Goal: Obtain resource: Obtain resource

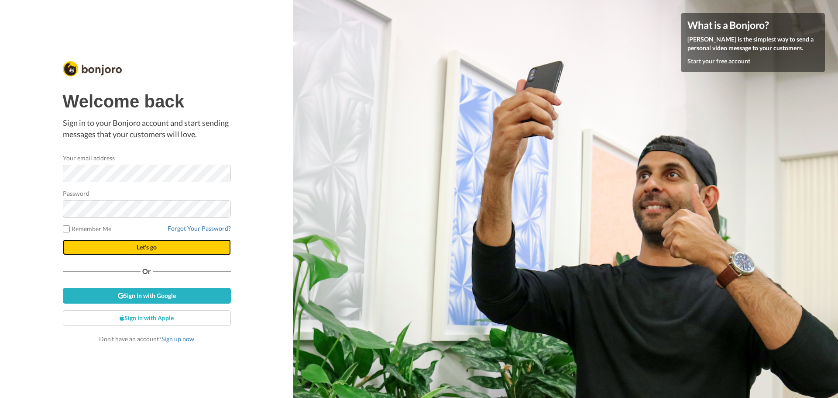
click at [148, 247] on span "Let's go" at bounding box center [147, 246] width 20 height 7
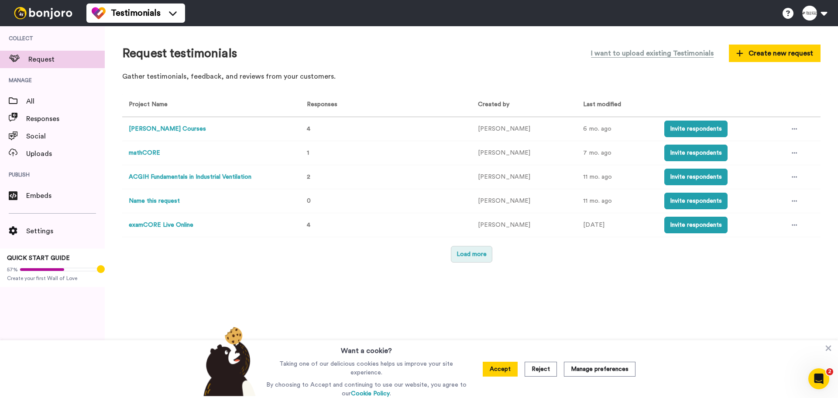
click at [471, 254] on button "Load more" at bounding box center [471, 254] width 41 height 17
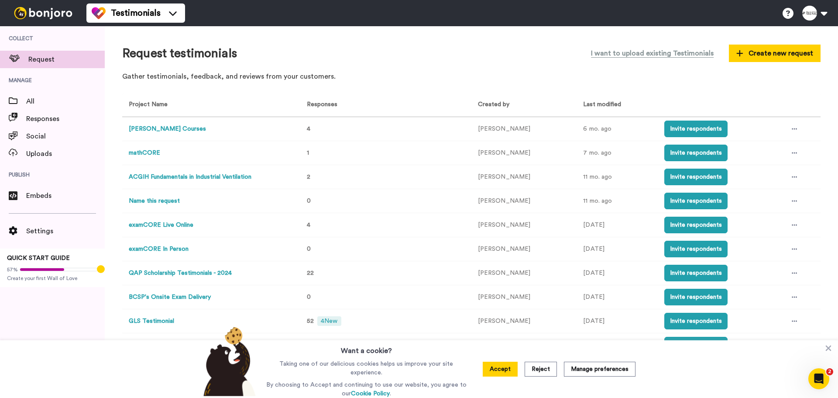
click at [199, 270] on button "QAP Scholarship Testimonials - 2024" at bounding box center [180, 272] width 103 height 9
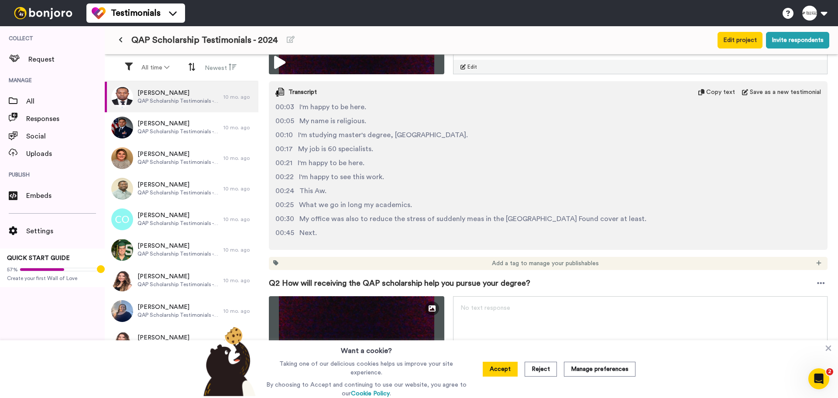
scroll to position [45, 0]
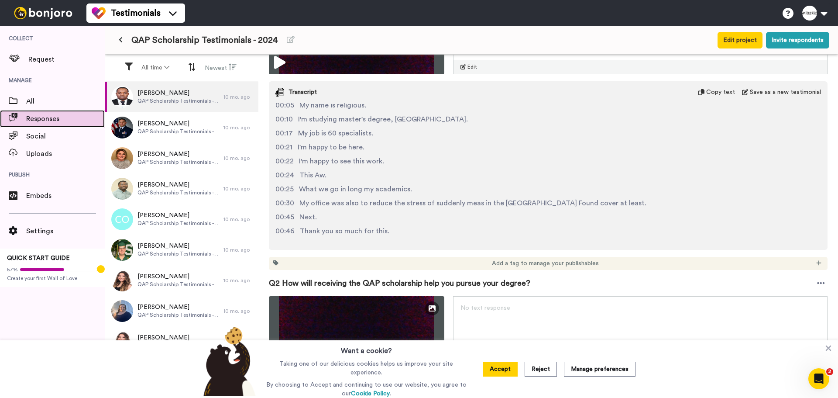
click at [52, 121] on span "Responses" at bounding box center [65, 118] width 79 height 10
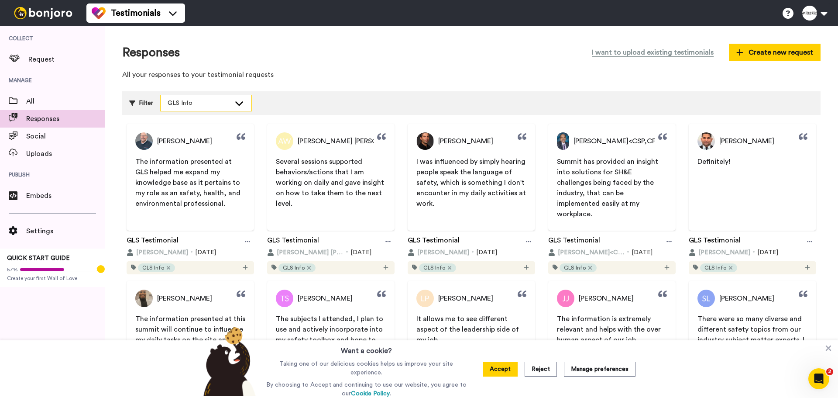
click at [239, 110] on div "GLS Info" at bounding box center [206, 103] width 91 height 16
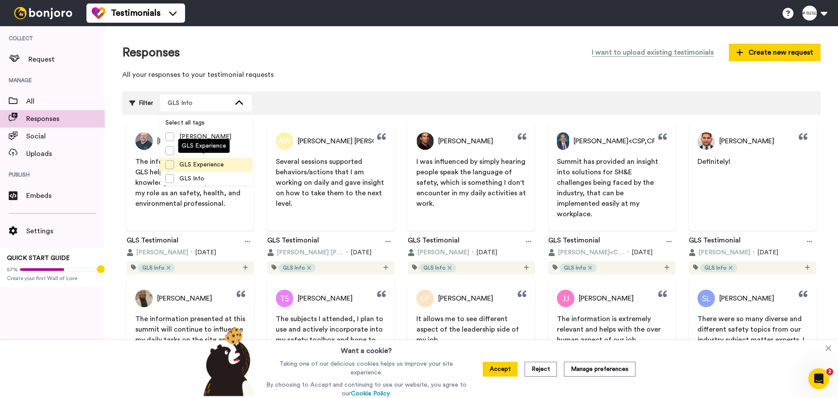
scroll to position [28, 0]
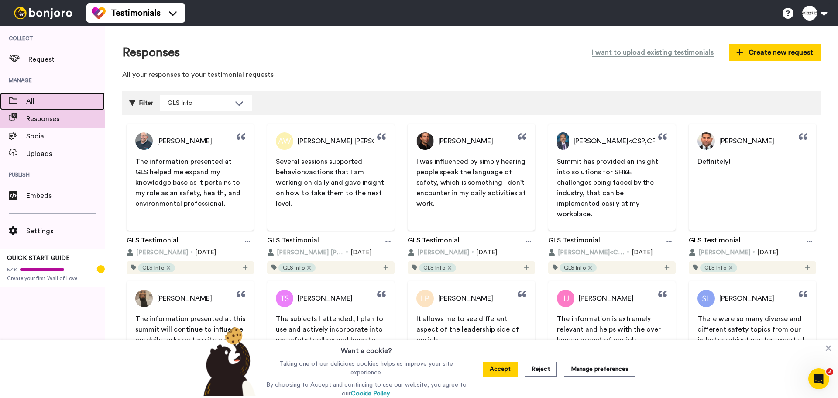
click at [47, 102] on span "All" at bounding box center [65, 101] width 79 height 10
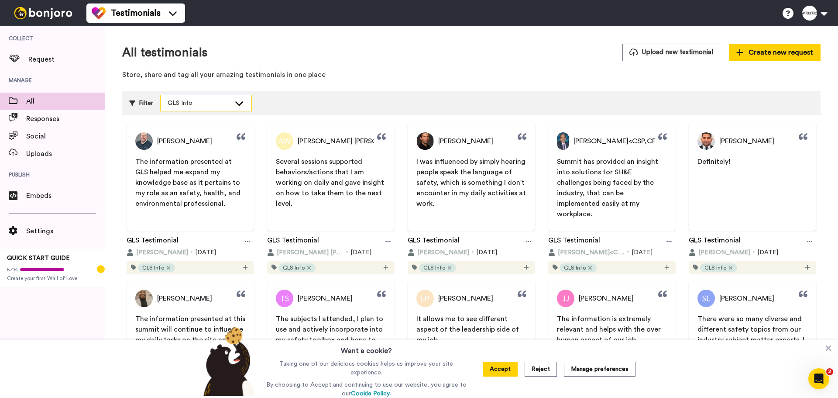
click at [235, 104] on icon at bounding box center [239, 103] width 10 height 9
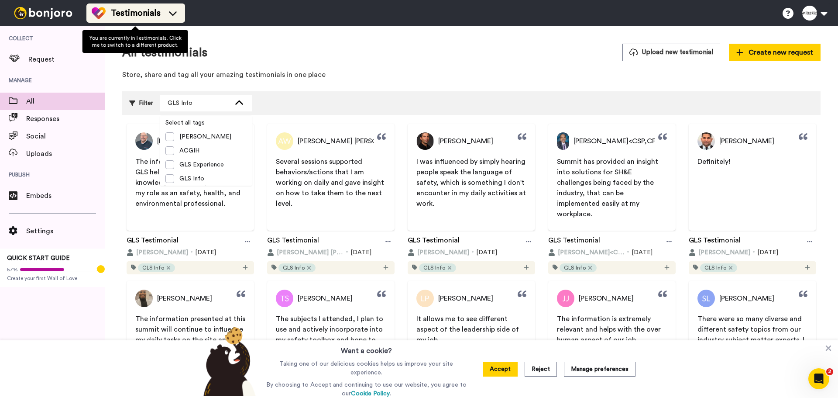
click at [164, 17] on div "Testimonials" at bounding box center [136, 13] width 88 height 14
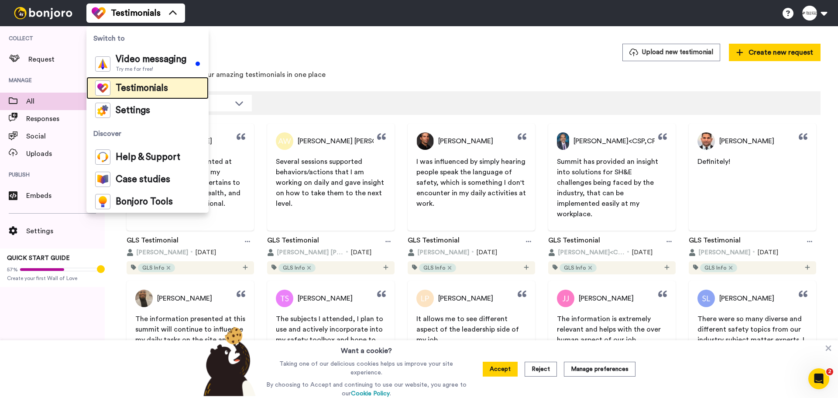
click at [155, 89] on span "Testimonials" at bounding box center [142, 88] width 52 height 9
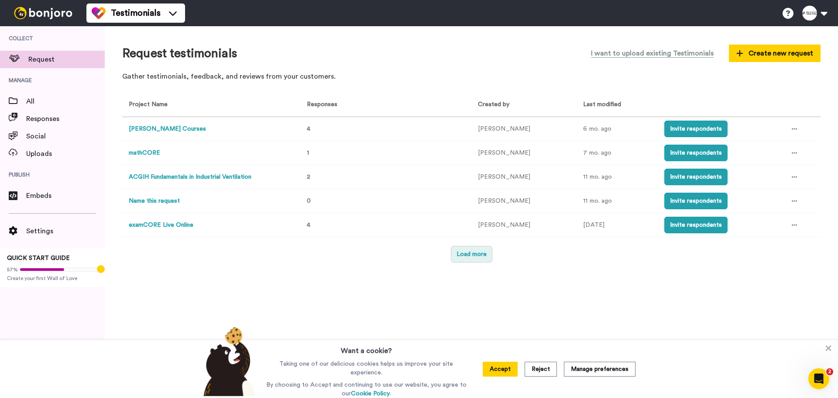
click at [472, 260] on button "Load more" at bounding box center [471, 254] width 41 height 17
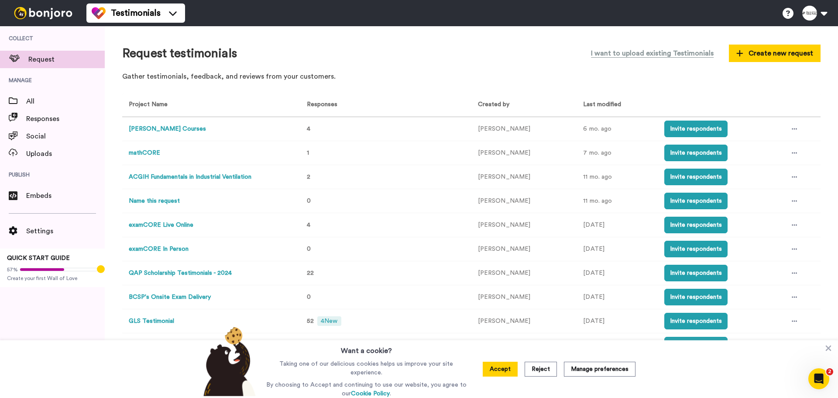
click at [166, 270] on button "QAP Scholarship Testimonials - 2024" at bounding box center [180, 272] width 103 height 9
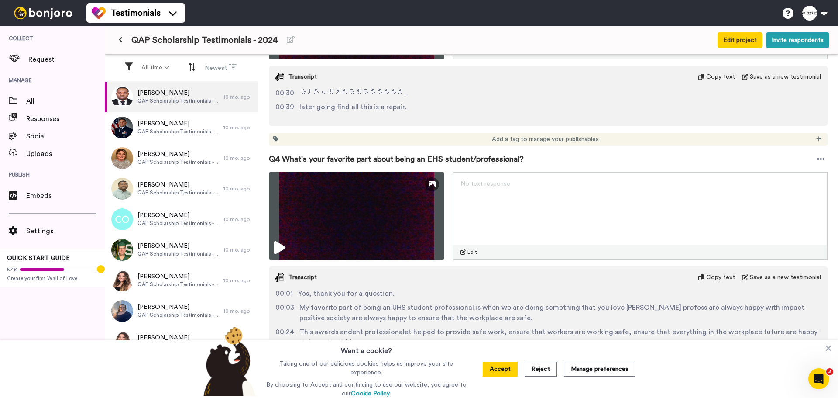
scroll to position [752, 0]
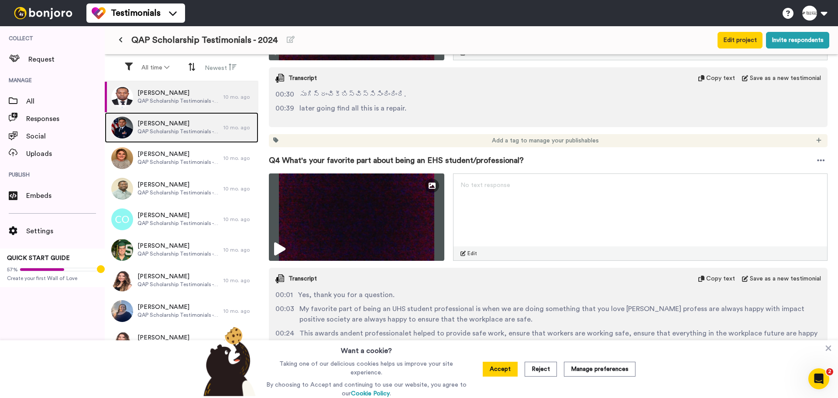
click at [161, 124] on span "[PERSON_NAME]" at bounding box center [178, 123] width 82 height 9
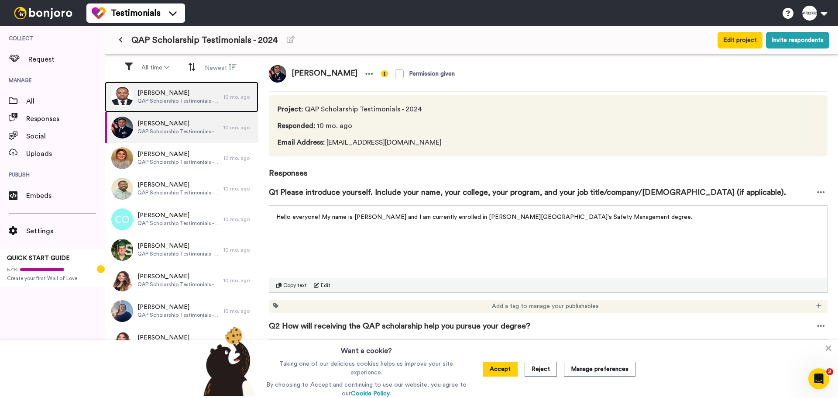
click at [145, 104] on div "[PERSON_NAME] QAP Scholarship Testimonials - 2024" at bounding box center [178, 97] width 82 height 17
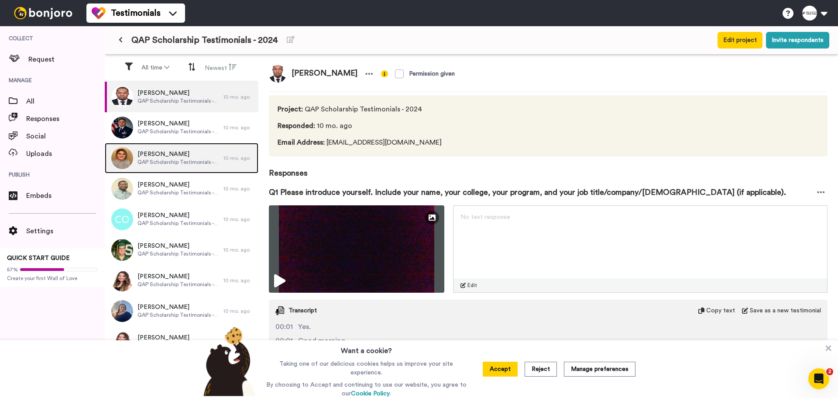
click at [149, 156] on span "[PERSON_NAME]" at bounding box center [178, 154] width 82 height 9
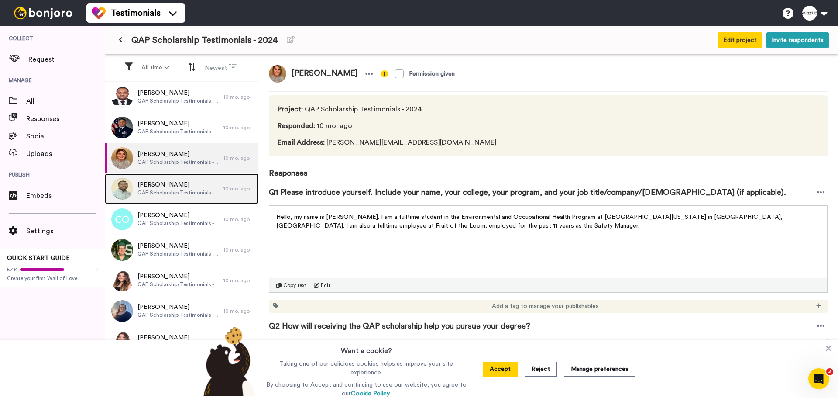
click at [159, 182] on span "[PERSON_NAME]" at bounding box center [178, 184] width 82 height 9
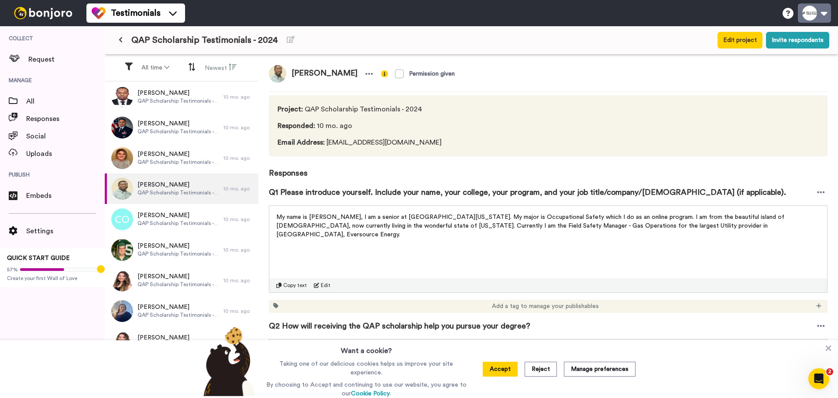
click at [810, 9] on button at bounding box center [814, 12] width 33 height 19
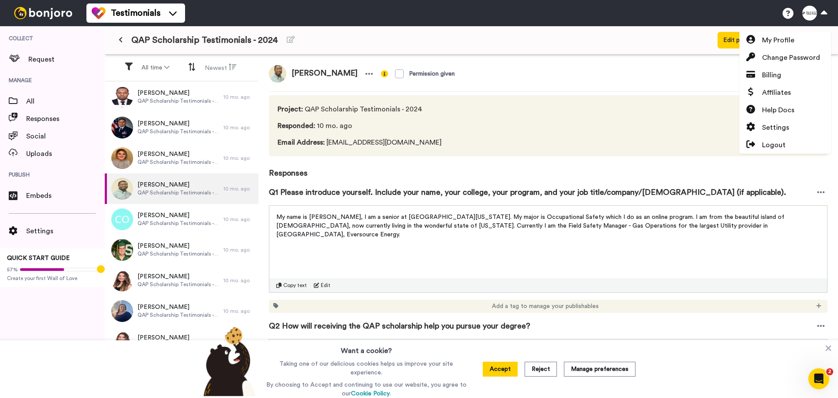
click at [665, 60] on div "[PERSON_NAME] Permission given Project : QAP Scholarship Testimonials - 2024 Re…" at bounding box center [548, 227] width 580 height 345
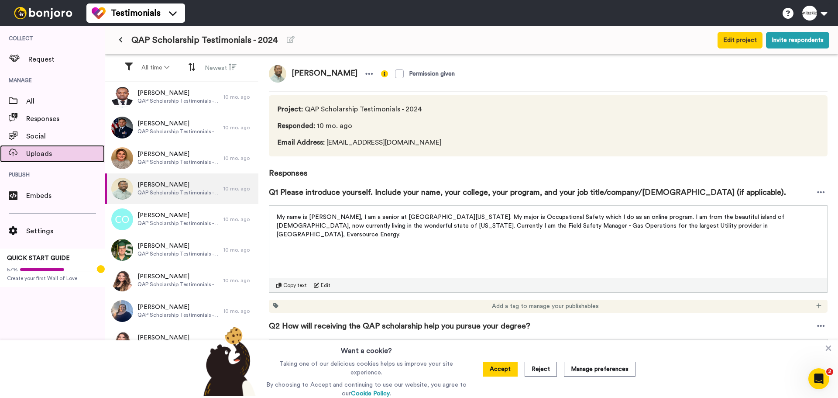
click at [34, 154] on span "Uploads" at bounding box center [65, 153] width 79 height 10
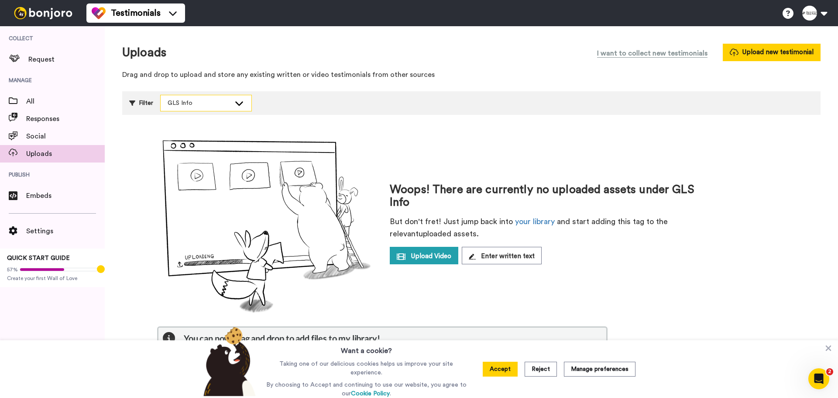
click at [217, 111] on div "GLS Info" at bounding box center [206, 103] width 92 height 17
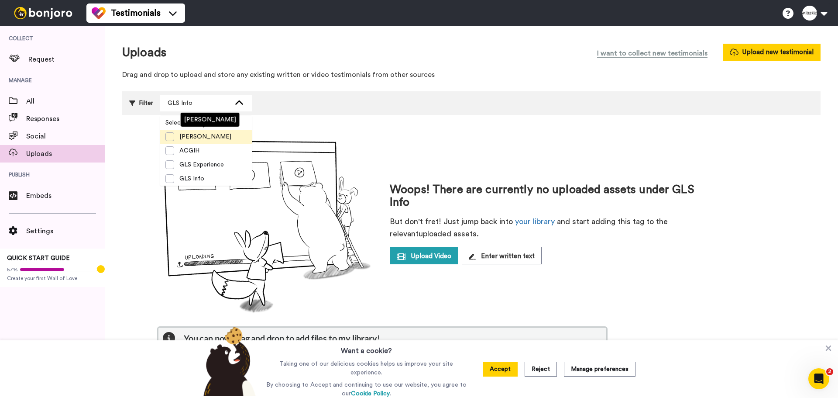
click at [188, 126] on body "Testimonials Help docs Settings Collect Request Manage All Responses Social Upl…" at bounding box center [419, 199] width 838 height 398
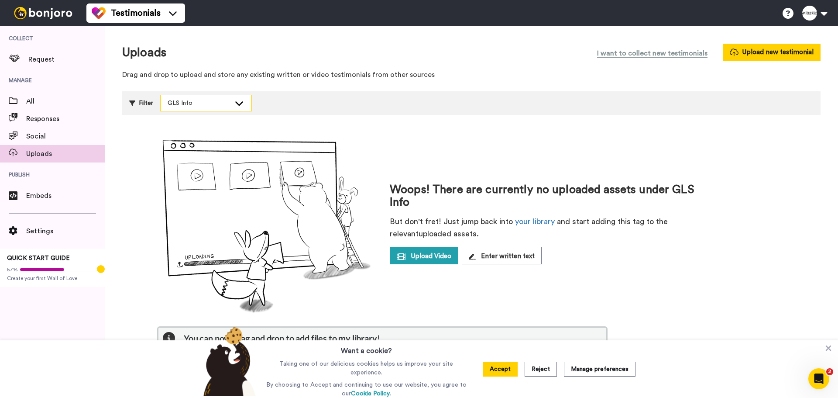
click at [196, 110] on div "GLS Info" at bounding box center [206, 103] width 91 height 16
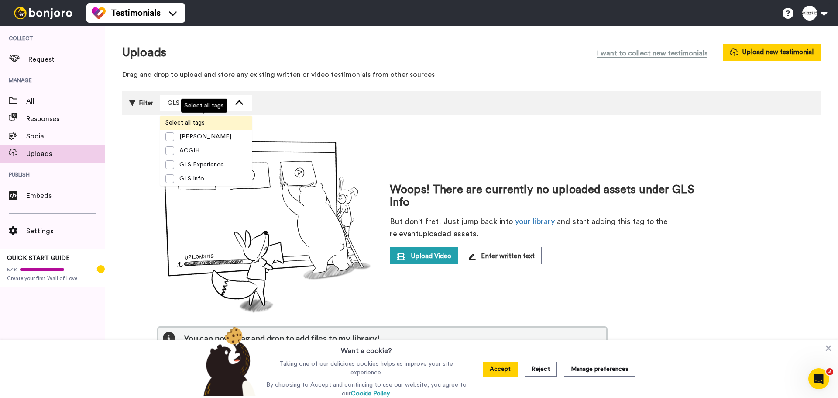
click at [188, 120] on span "Select all tags" at bounding box center [185, 122] width 50 height 9
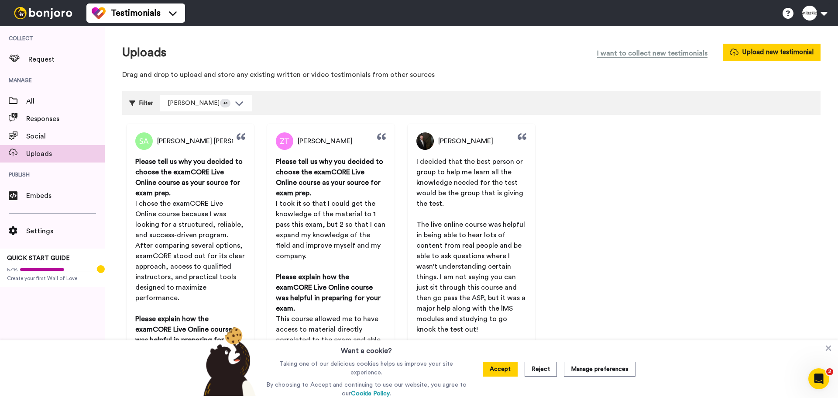
click at [600, 202] on div "Simon Antonio Padilla Vega Please tell us why you decided to choose the examCOR…" at bounding box center [471, 401] width 698 height 554
click at [37, 104] on span "All" at bounding box center [65, 101] width 79 height 10
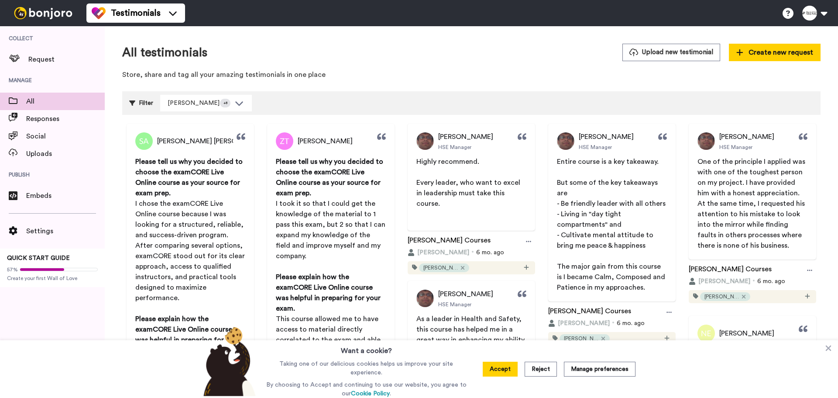
click at [237, 103] on icon at bounding box center [239, 103] width 8 height 4
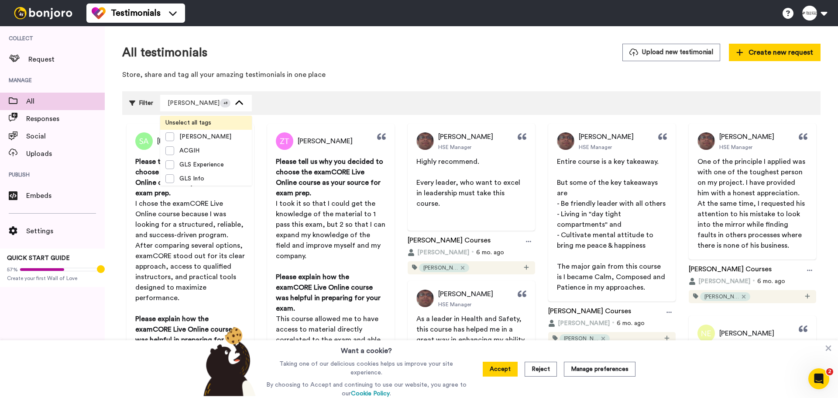
click at [365, 72] on p "Store, share and tag all your amazing testimonials in one place" at bounding box center [471, 75] width 698 height 10
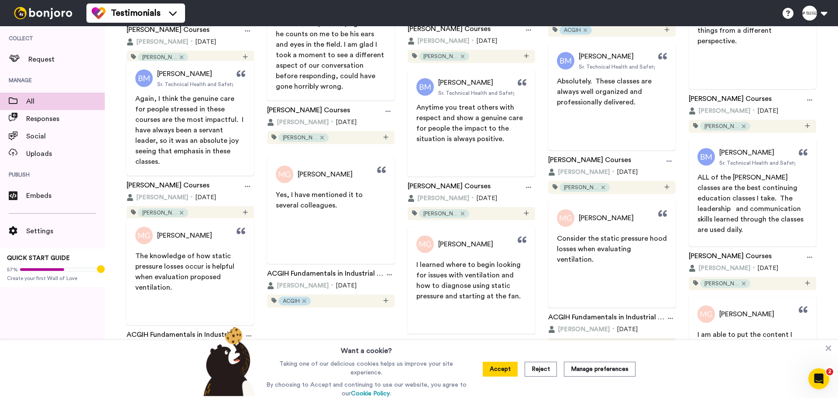
scroll to position [2427, 0]
click at [30, 116] on span "Responses" at bounding box center [65, 118] width 79 height 10
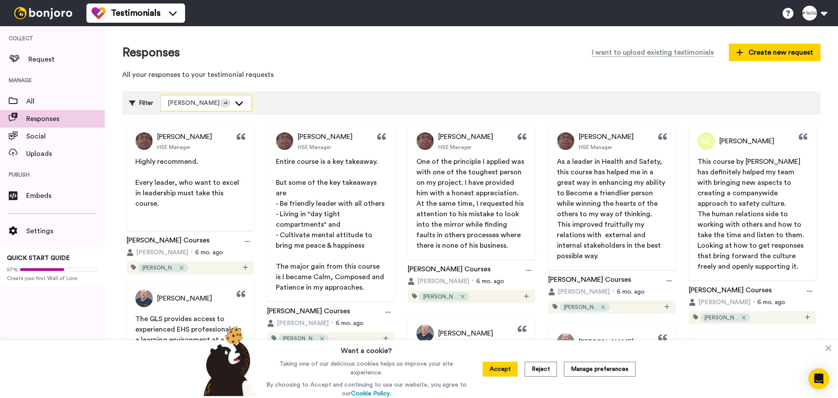
click at [243, 102] on icon at bounding box center [239, 103] width 10 height 9
click at [331, 70] on p "All your responses to your testimonial requests" at bounding box center [471, 75] width 698 height 10
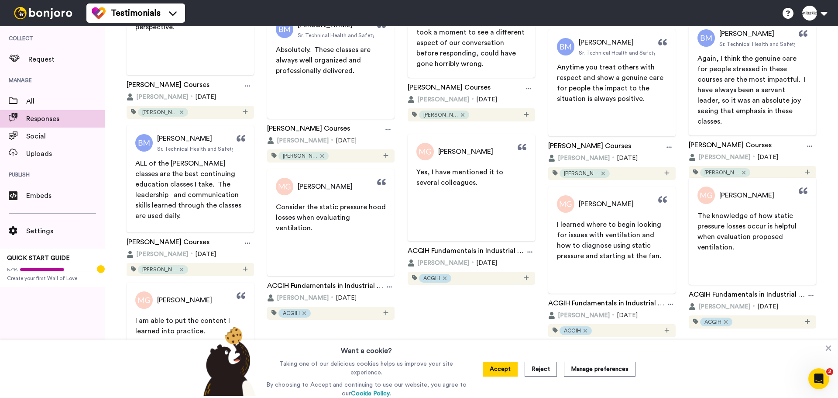
scroll to position [2279, 0]
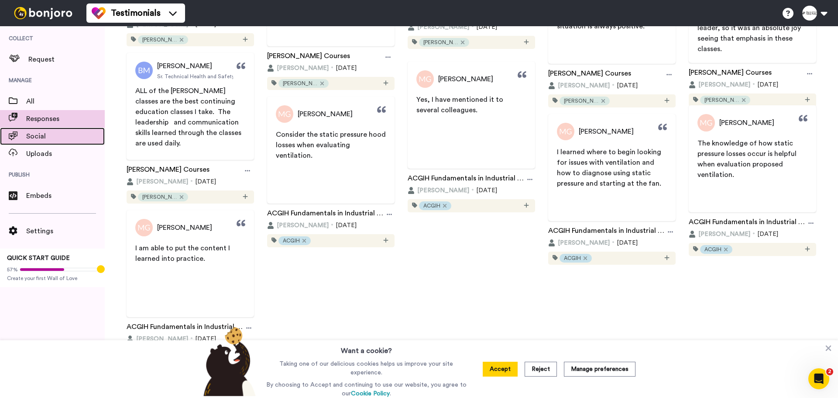
click at [41, 140] on span "Social" at bounding box center [65, 136] width 79 height 10
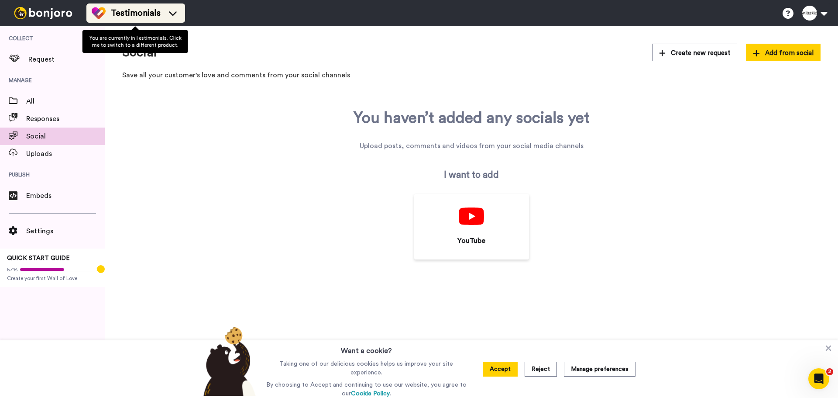
click at [107, 11] on div "Testimonials" at bounding box center [136, 13] width 88 height 14
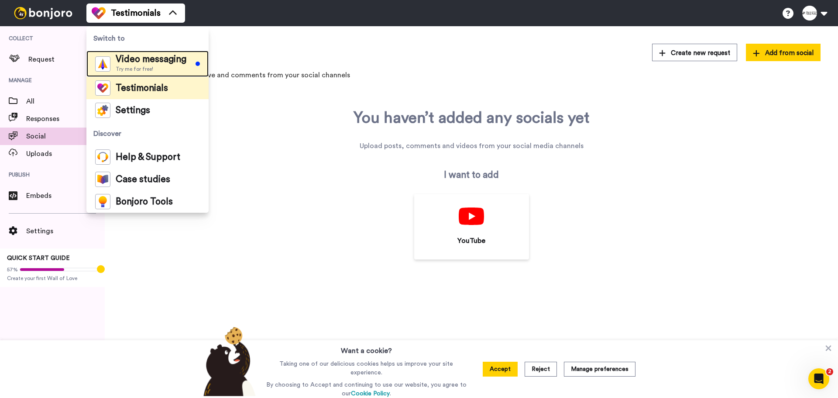
click at [106, 58] on img at bounding box center [102, 63] width 15 height 15
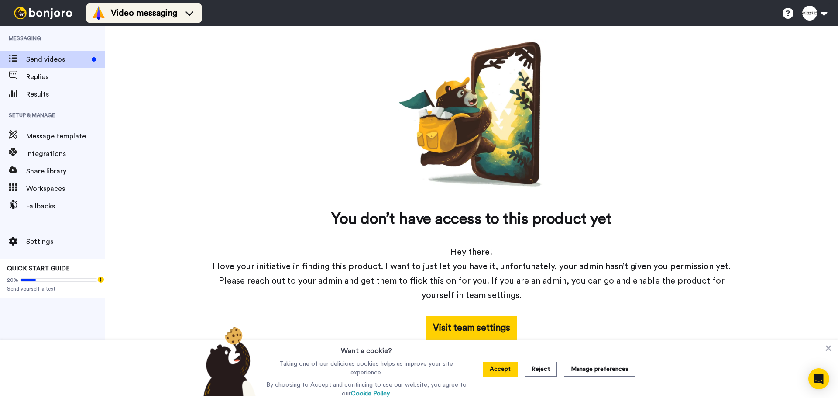
click at [116, 14] on span "Video messaging" at bounding box center [144, 13] width 66 height 12
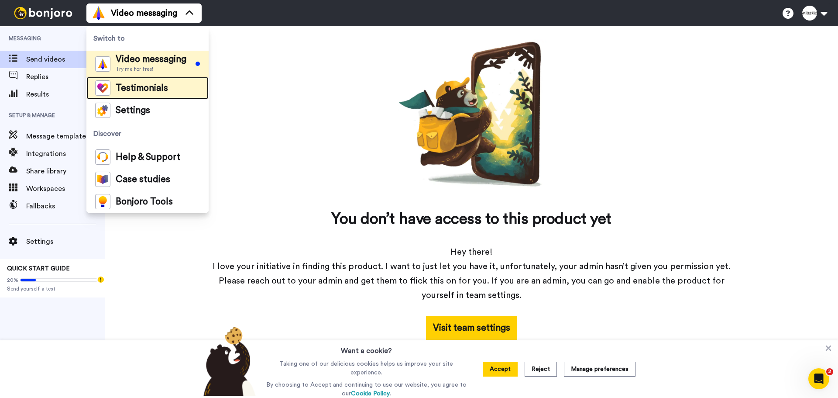
click at [113, 82] on div "Testimonials" at bounding box center [131, 87] width 73 height 15
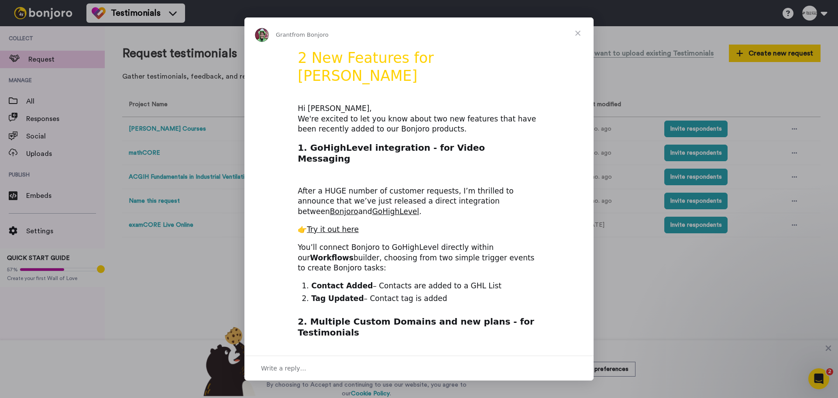
click at [580, 35] on span "Close" at bounding box center [577, 32] width 31 height 31
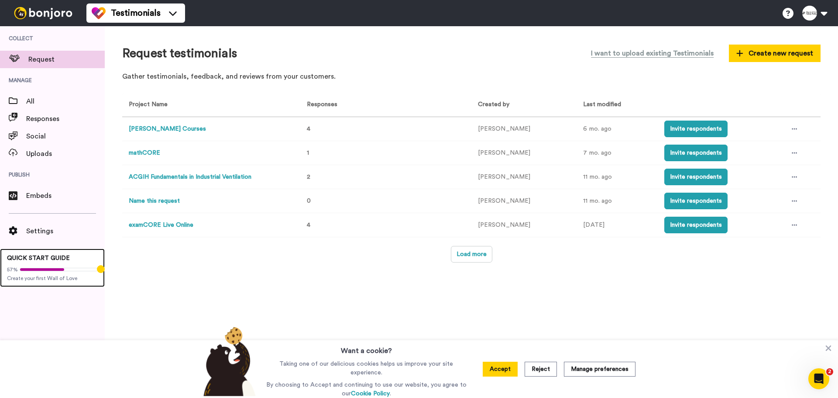
click at [52, 259] on span "QUICK START GUIDE" at bounding box center [38, 258] width 63 height 6
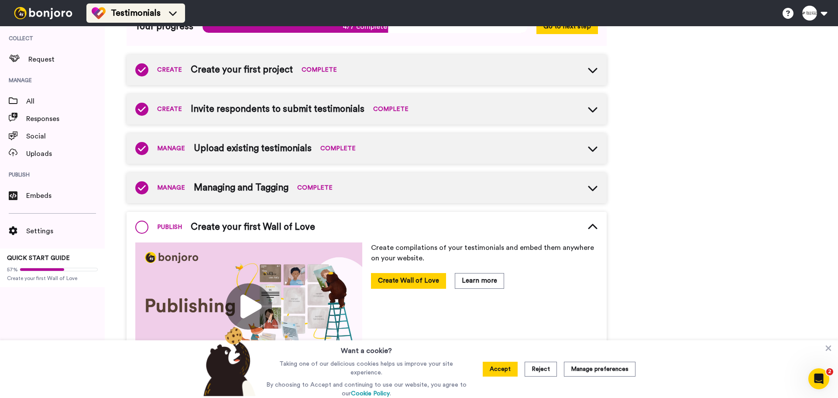
click at [106, 9] on div "Testimonials" at bounding box center [136, 13] width 88 height 14
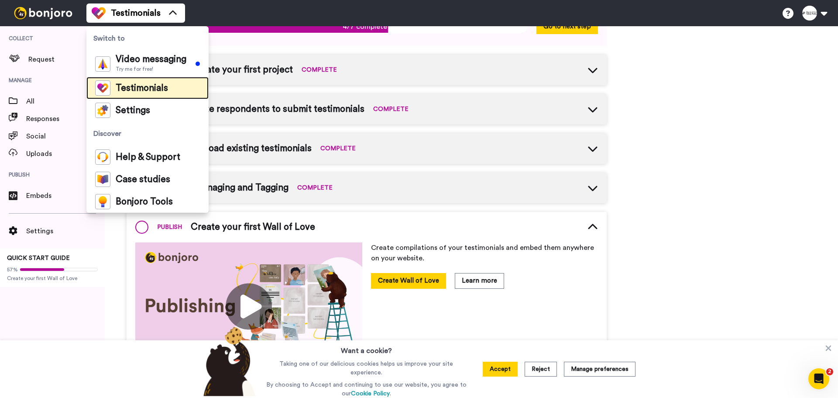
click at [156, 85] on span "Testimonials" at bounding box center [142, 88] width 52 height 9
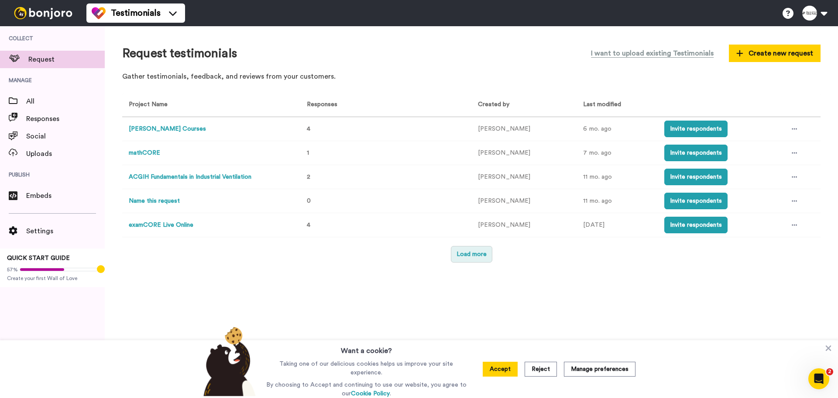
click at [457, 256] on button "Load more" at bounding box center [471, 254] width 41 height 17
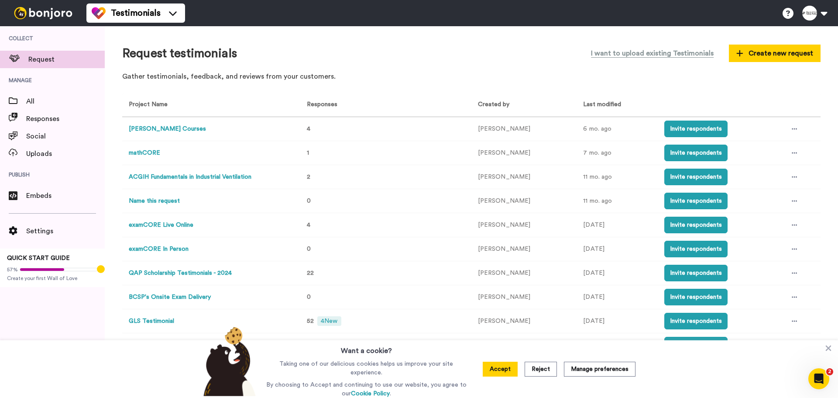
click at [209, 274] on button "QAP Scholarship Testimonials - 2024" at bounding box center [180, 272] width 103 height 9
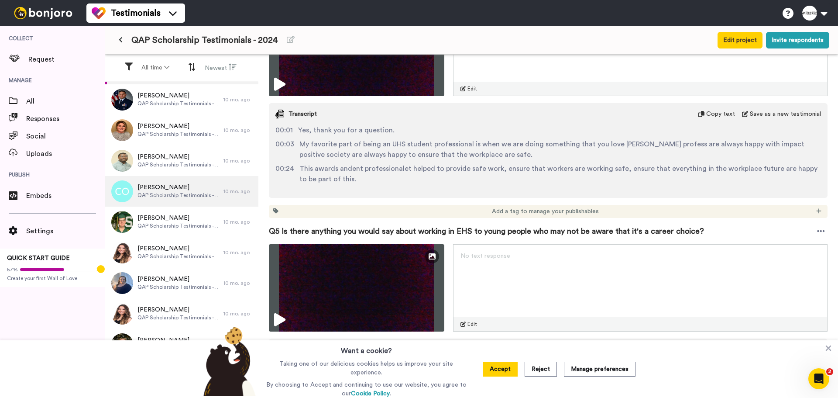
scroll to position [44, 0]
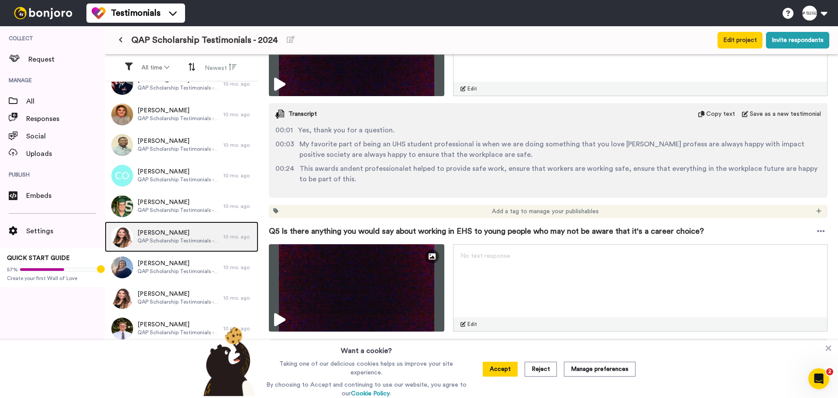
click at [154, 233] on span "Sarah Harmon" at bounding box center [178, 232] width 82 height 9
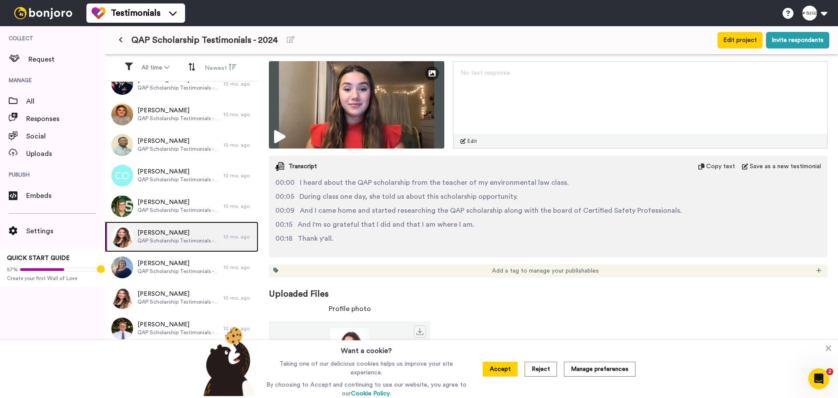
scroll to position [1180, 0]
click at [825, 347] on icon at bounding box center [828, 347] width 9 height 9
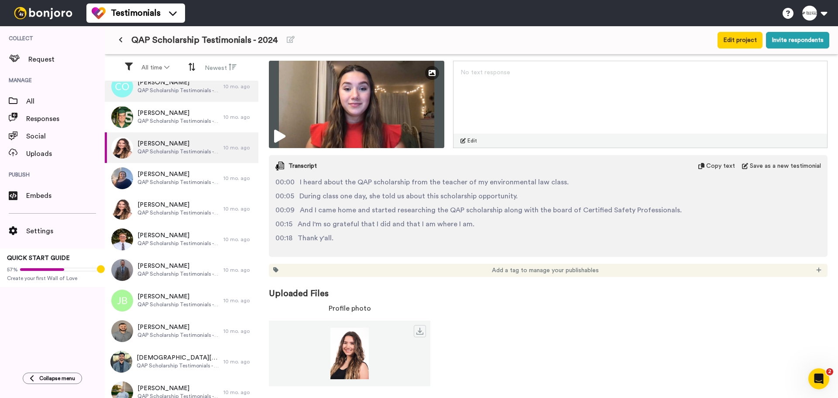
scroll to position [131, 0]
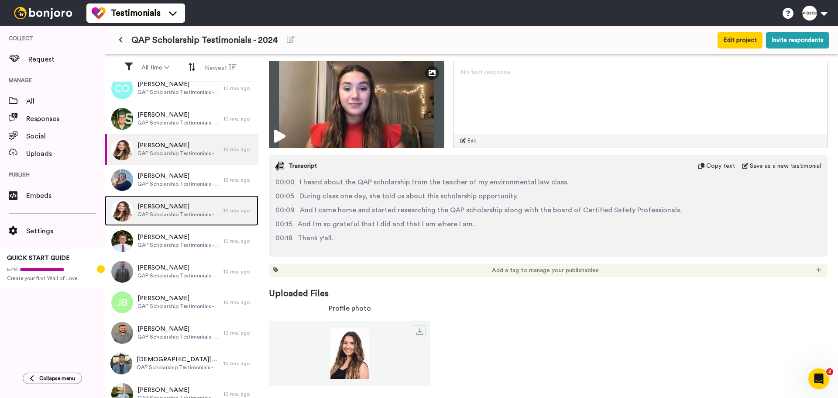
click at [173, 212] on span "QAP Scholarship Testimonials - 2024" at bounding box center [178, 214] width 82 height 7
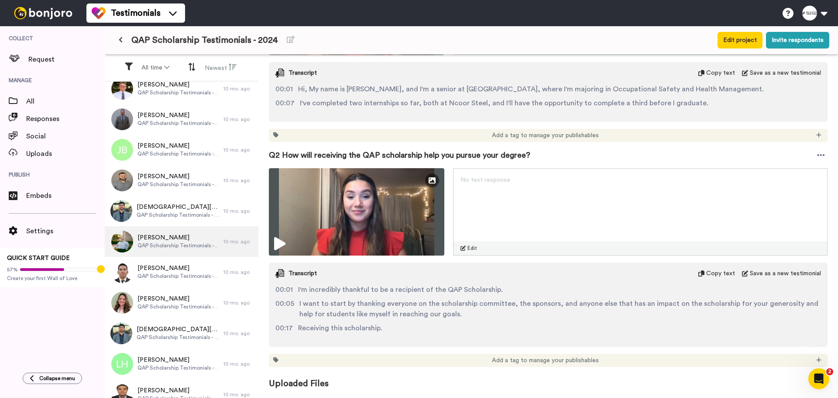
scroll to position [268, 0]
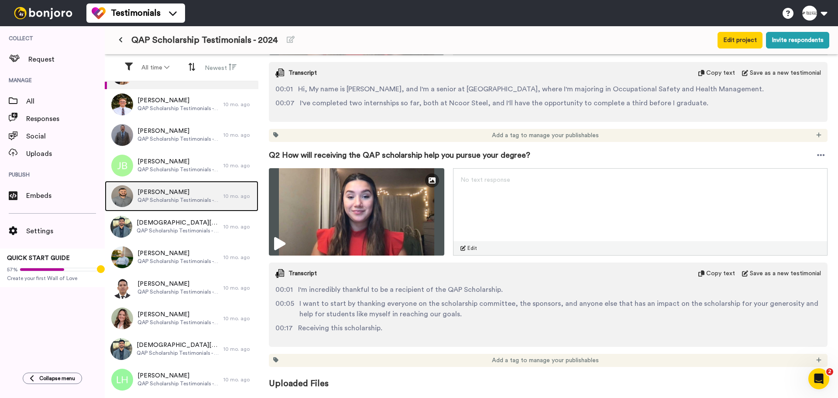
click at [166, 189] on span "Luis Maldonado" at bounding box center [178, 192] width 82 height 9
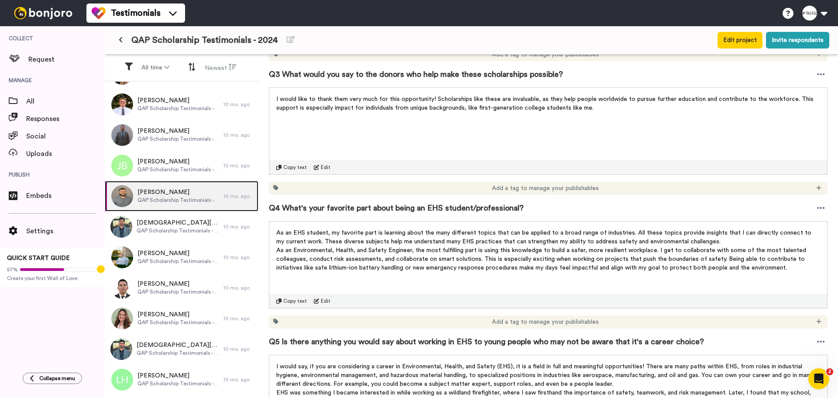
scroll to position [436, 0]
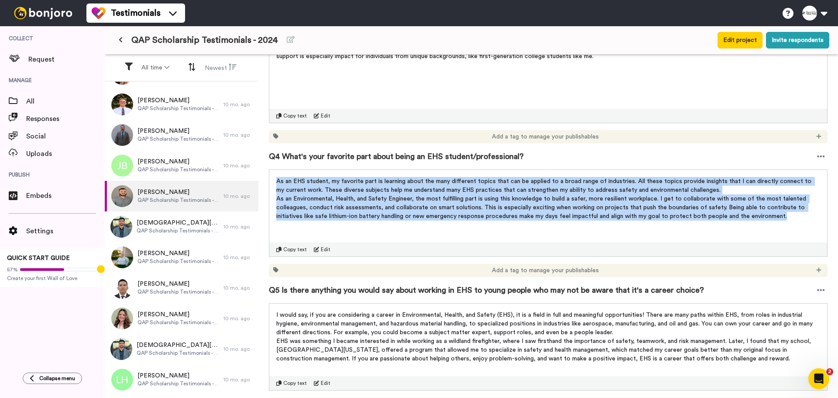
drag, startPoint x: 786, startPoint y: 218, endPoint x: 268, endPoint y: 173, distance: 519.5
click at [268, 173] on div "Luis Maldonado Permission given Project : QAP Scholarship Testimonials - 2024 R…" at bounding box center [548, 227] width 580 height 345
copy div "As an EHS student, my favorite part is learning about the many different topics…"
drag, startPoint x: 410, startPoint y: 314, endPoint x: 525, endPoint y: 368, distance: 127.1
click at [412, 314] on span "I would say, if you are considering a career in Environmental, Health, and Safe…" at bounding box center [545, 324] width 538 height 24
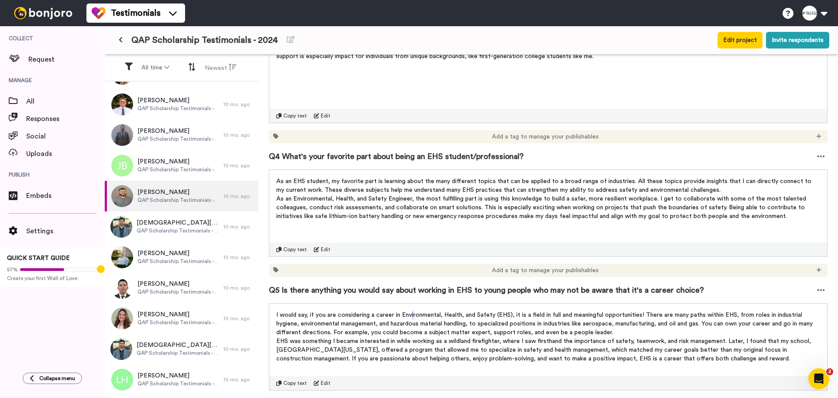
drag, startPoint x: 761, startPoint y: 357, endPoint x: 274, endPoint y: 312, distance: 489.1
click at [274, 312] on div "I would say, if you are considering a career in Environmental, Health, and Safe…" at bounding box center [548, 338] width 558 height 70
copy div "I would say, if you are considering a career in Environmental, Health, and Safe…"
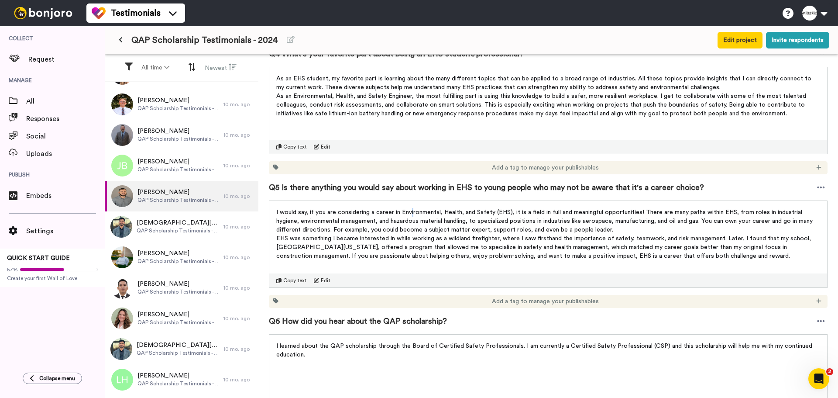
scroll to position [703, 0]
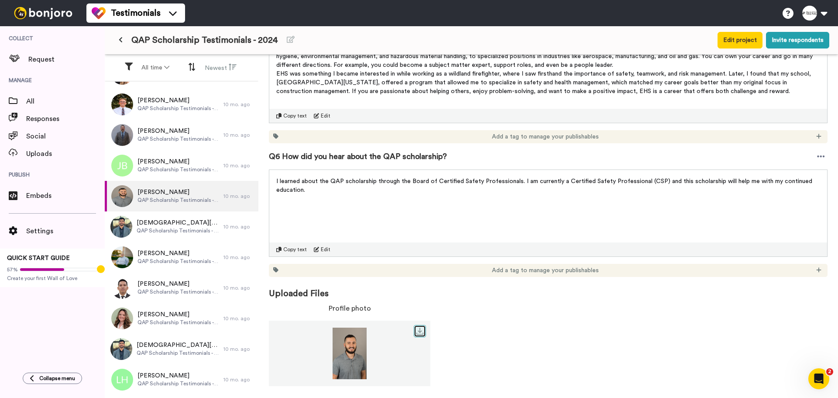
click at [419, 332] on icon at bounding box center [419, 330] width 7 height 7
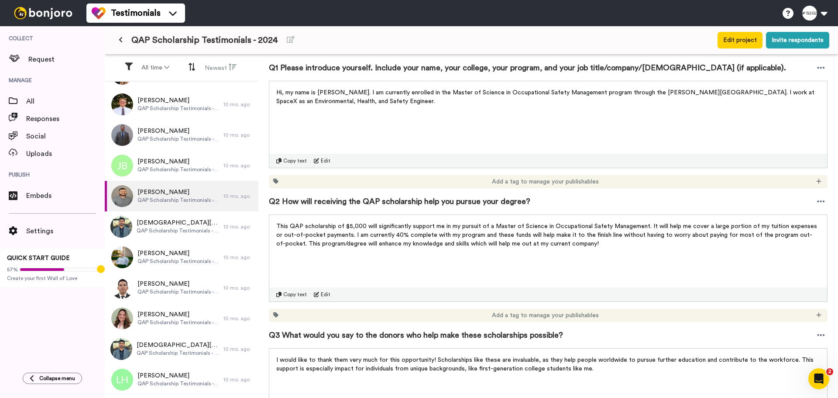
scroll to position [0, 0]
